Goal: Task Accomplishment & Management: Use online tool/utility

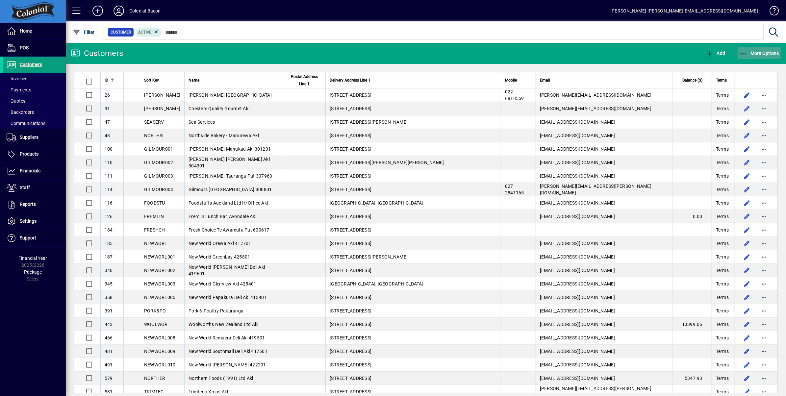
click at [759, 53] on span "More Options" at bounding box center [759, 53] width 40 height 5
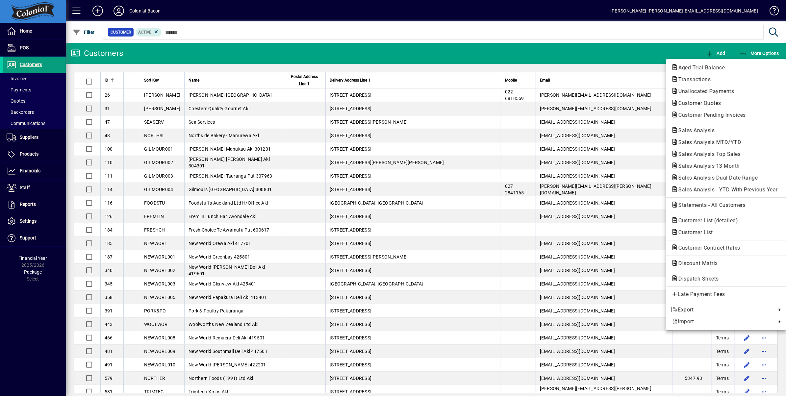
click at [708, 67] on span "Aged Trial Balance" at bounding box center [699, 67] width 57 height 6
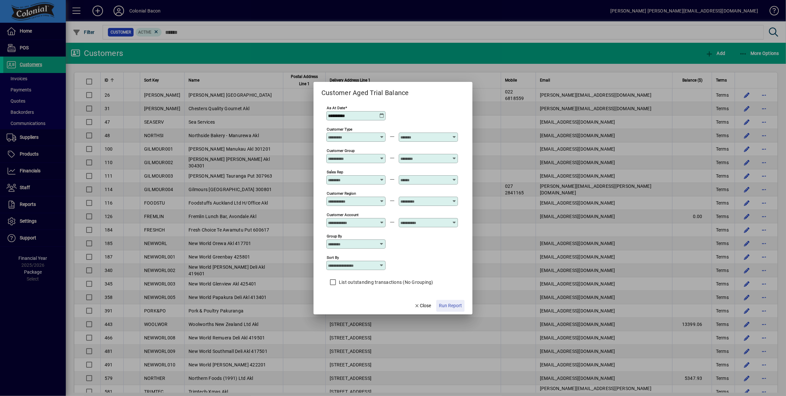
drag, startPoint x: 456, startPoint y: 306, endPoint x: 460, endPoint y: 291, distance: 15.9
click at [456, 306] on span "Run Report" at bounding box center [450, 305] width 23 height 7
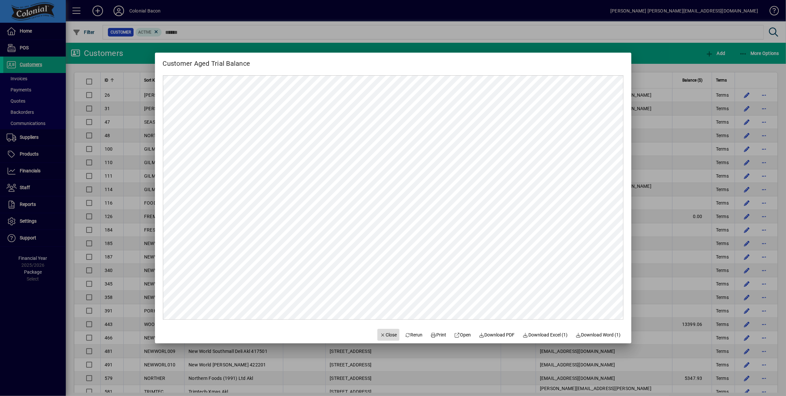
click at [385, 334] on span "Close" at bounding box center [388, 334] width 17 height 7
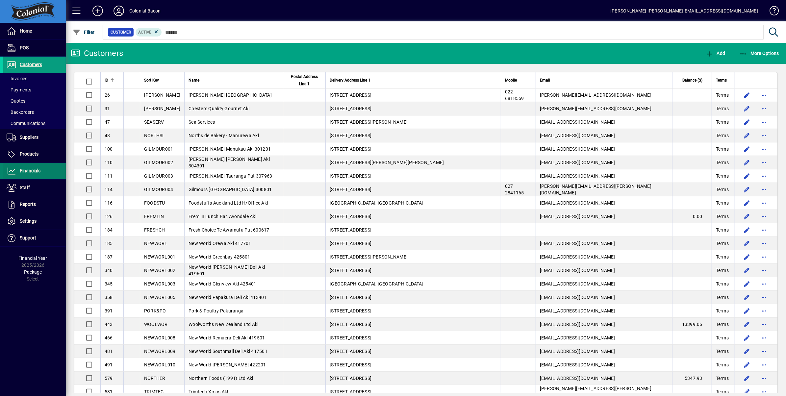
click at [31, 172] on span "Financials" at bounding box center [30, 170] width 21 height 5
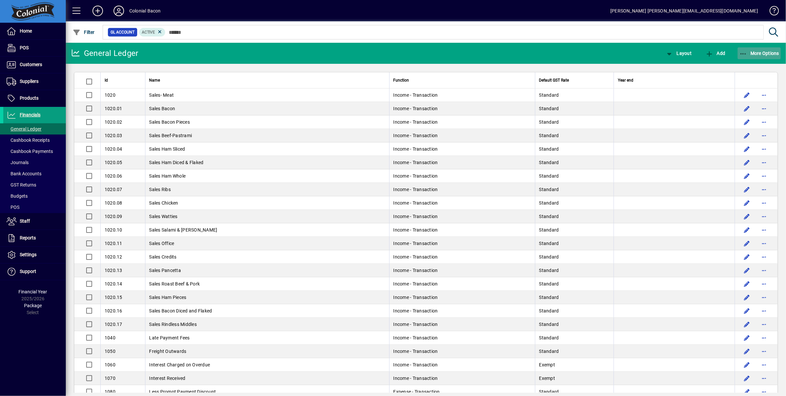
click at [761, 53] on span "More Options" at bounding box center [759, 53] width 40 height 5
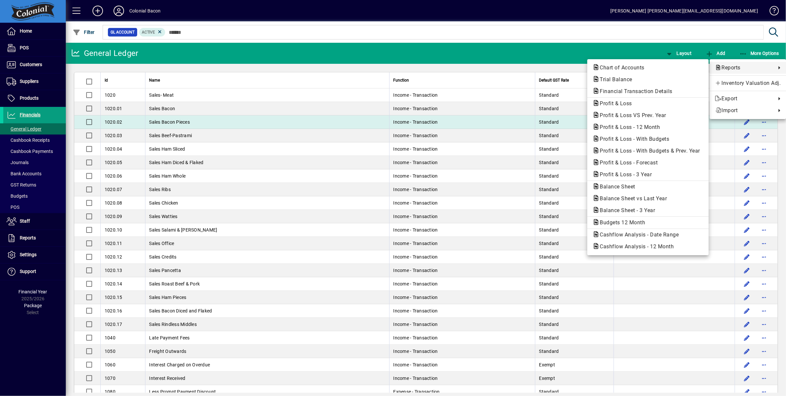
drag, startPoint x: 645, startPoint y: 126, endPoint x: 640, endPoint y: 120, distance: 8.1
click at [645, 126] on span "Profit & Loss - 12 Month" at bounding box center [627, 127] width 71 height 6
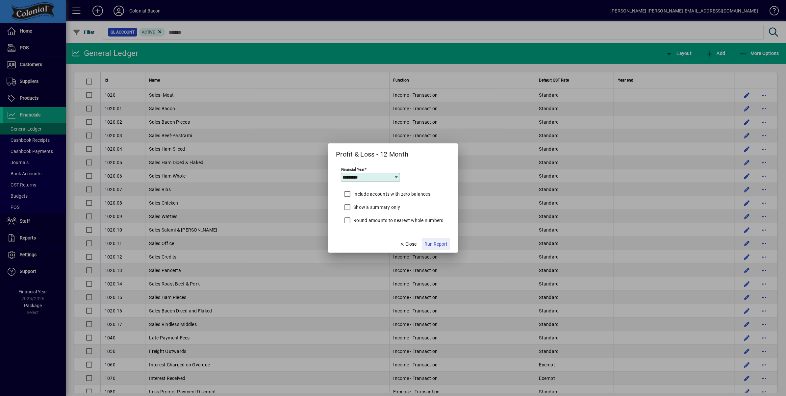
drag, startPoint x: 437, startPoint y: 243, endPoint x: 418, endPoint y: 227, distance: 24.5
click at [436, 243] on span "Run Report" at bounding box center [435, 244] width 23 height 7
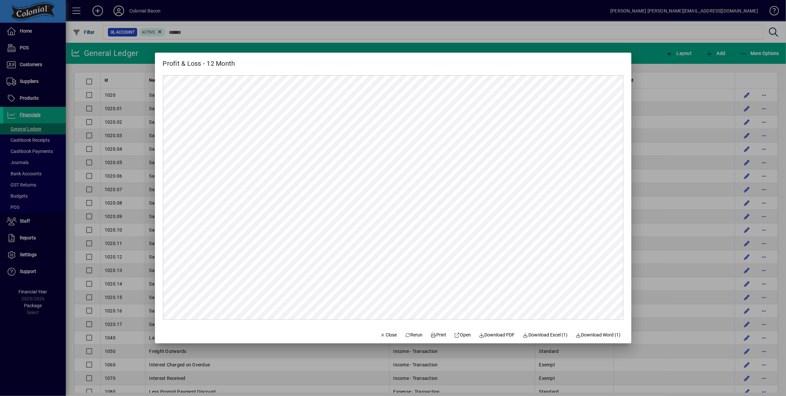
click at [315, 55] on div "Profit & Loss - 12 Month" at bounding box center [393, 61] width 476 height 16
click at [390, 335] on span "Close" at bounding box center [388, 334] width 17 height 7
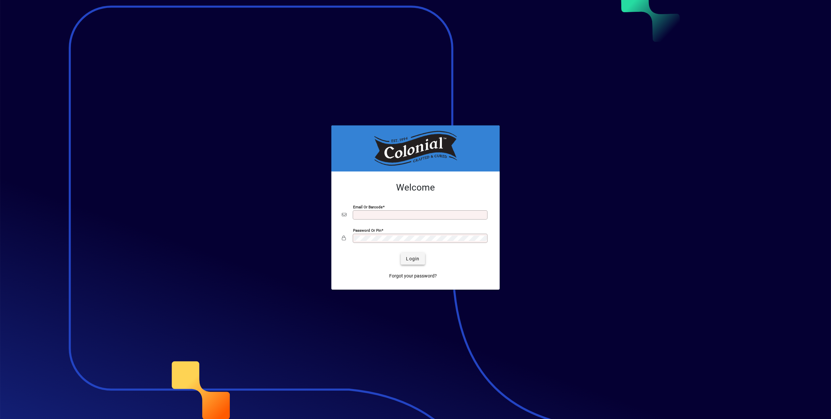
type input "**********"
drag, startPoint x: 417, startPoint y: 259, endPoint x: 412, endPoint y: 256, distance: 5.9
click at [417, 259] on span "Login" at bounding box center [412, 258] width 13 height 7
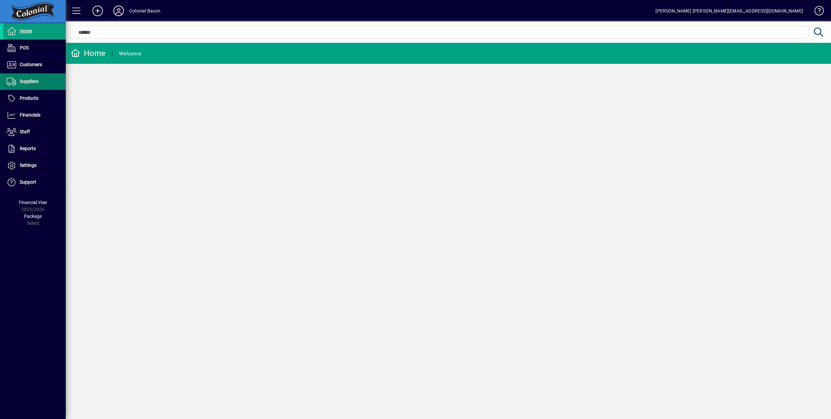
click at [34, 83] on span "Suppliers" at bounding box center [29, 81] width 19 height 5
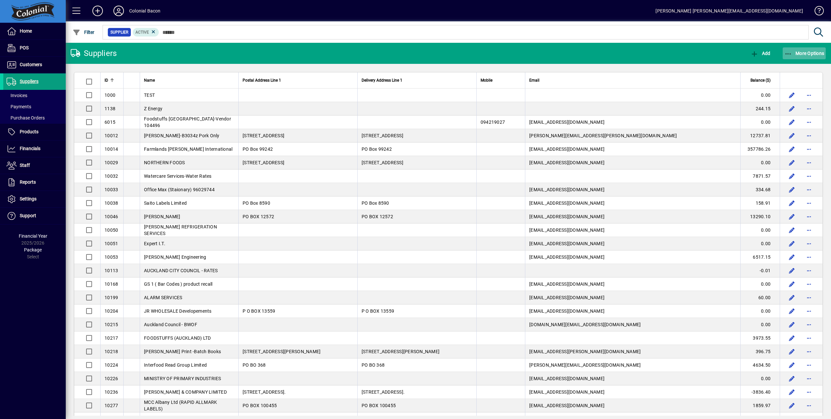
click at [800, 52] on span "More Options" at bounding box center [805, 53] width 40 height 5
click at [797, 68] on span "Aged Trial Balance" at bounding box center [780, 67] width 57 height 6
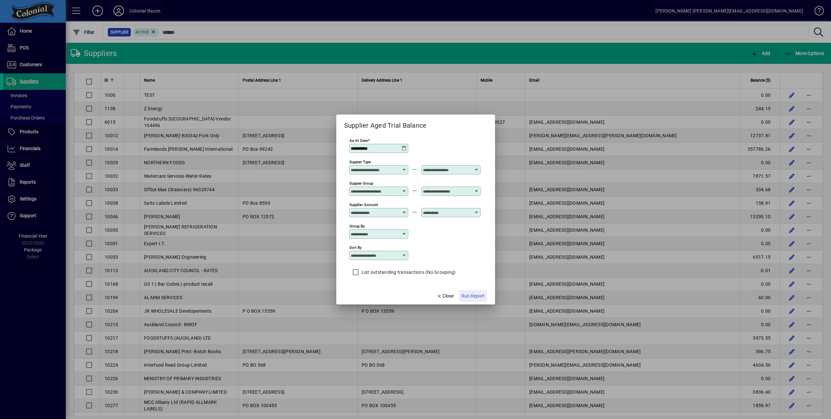
drag, startPoint x: 470, startPoint y: 296, endPoint x: 465, endPoint y: 289, distance: 8.8
click at [470, 296] on span "Run Report" at bounding box center [473, 295] width 23 height 7
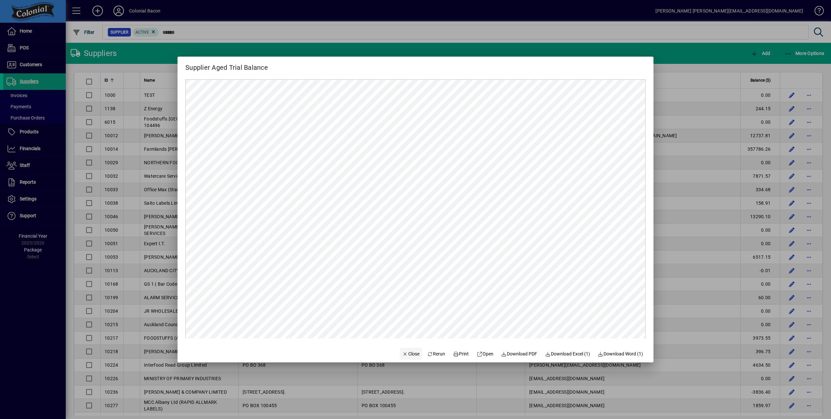
click at [404, 353] on span "Close" at bounding box center [411, 353] width 17 height 7
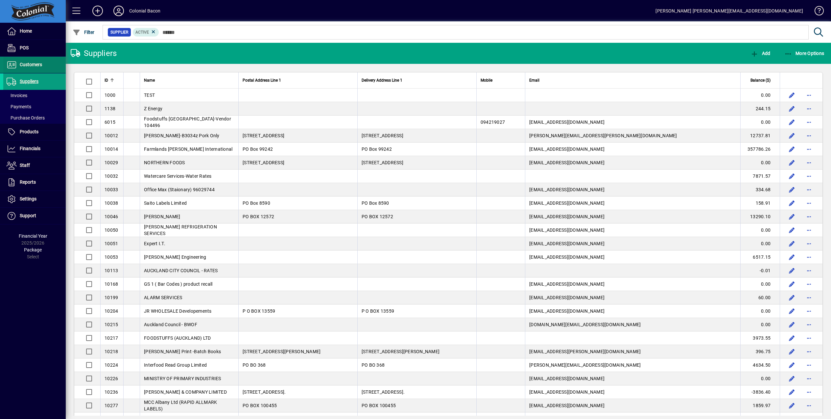
scroll to position [0, 0]
